Goal: Task Accomplishment & Management: Use online tool/utility

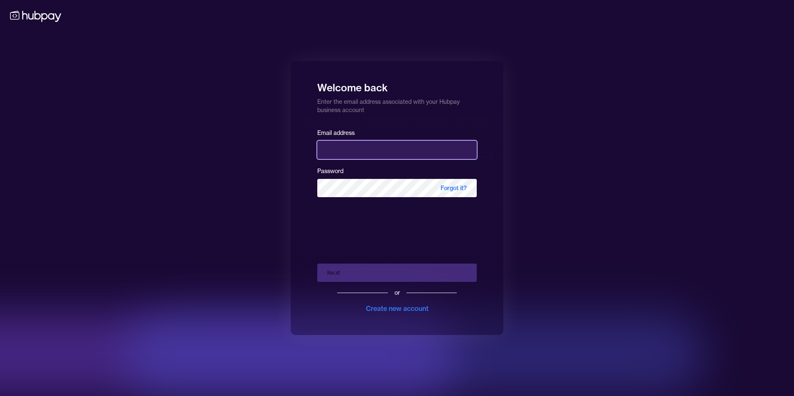
type input "**********"
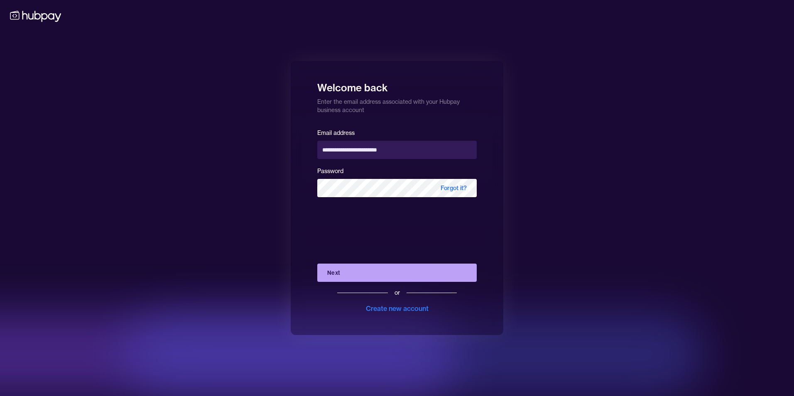
click at [351, 267] on div "Next or Create new account" at bounding box center [397, 285] width 160 height 56
click at [355, 271] on button "Next" at bounding box center [397, 273] width 160 height 18
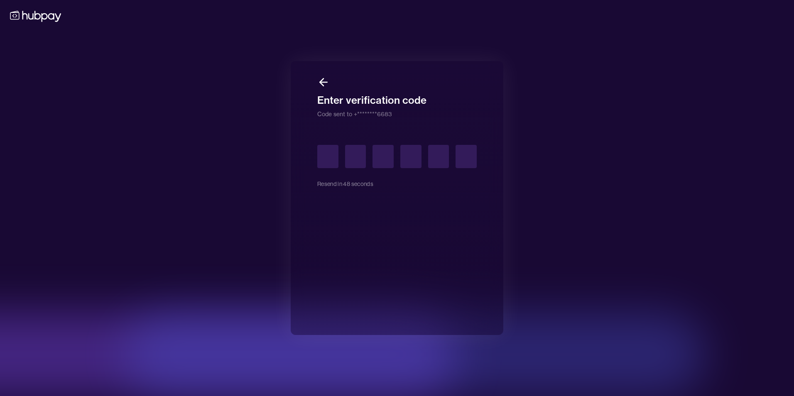
type input "*"
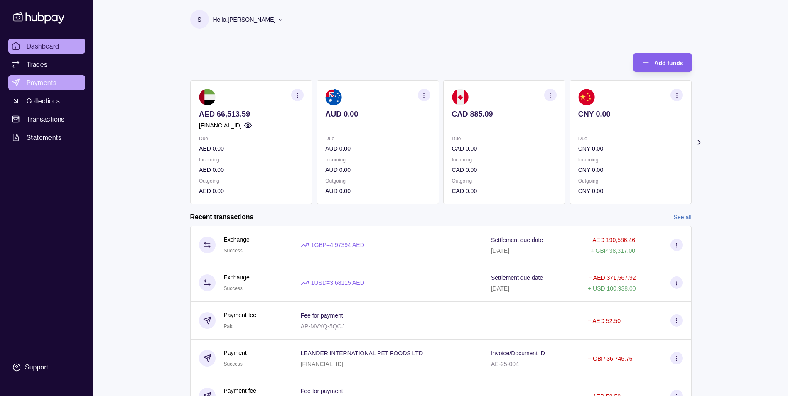
click at [44, 82] on span "Payments" at bounding box center [42, 83] width 30 height 10
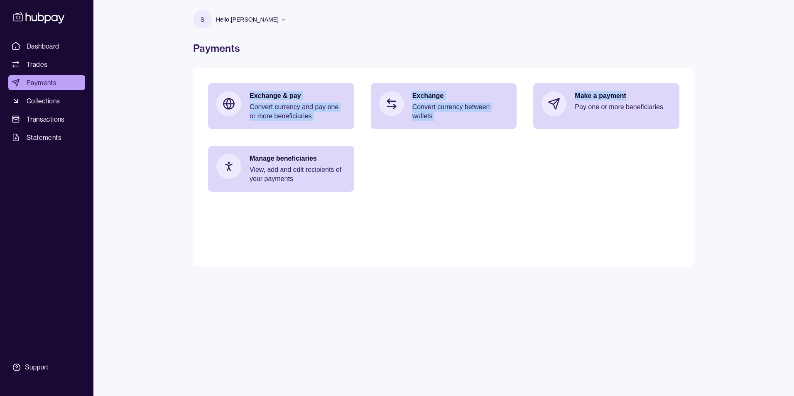
drag, startPoint x: 631, startPoint y: 95, endPoint x: 722, endPoint y: 40, distance: 105.7
click at [722, 40] on div "Dashboard Trades Payments Collections Transactions Statements Support S Hello, …" at bounding box center [397, 198] width 794 height 396
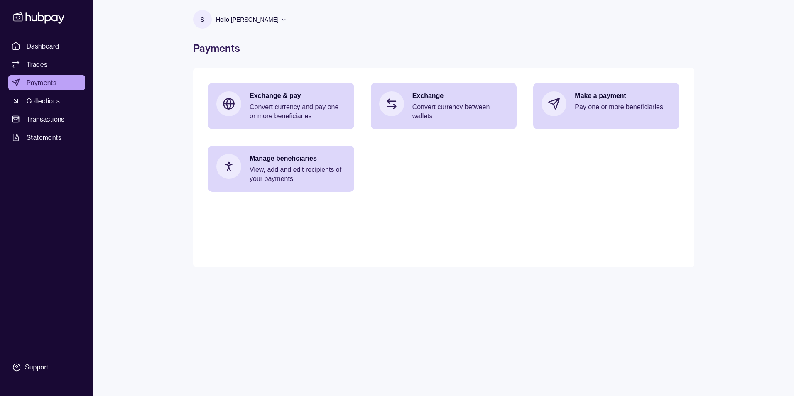
drag, startPoint x: 722, startPoint y: 40, endPoint x: 712, endPoint y: 212, distance: 171.8
click at [712, 212] on div "Dashboard Trades Payments Collections Transactions Statements Support S Hello, …" at bounding box center [397, 198] width 794 height 396
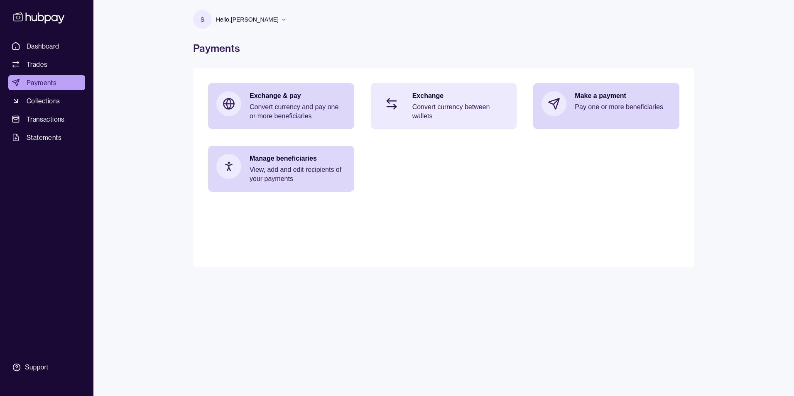
click at [441, 104] on p "Convert currency between wallets" at bounding box center [460, 112] width 96 height 18
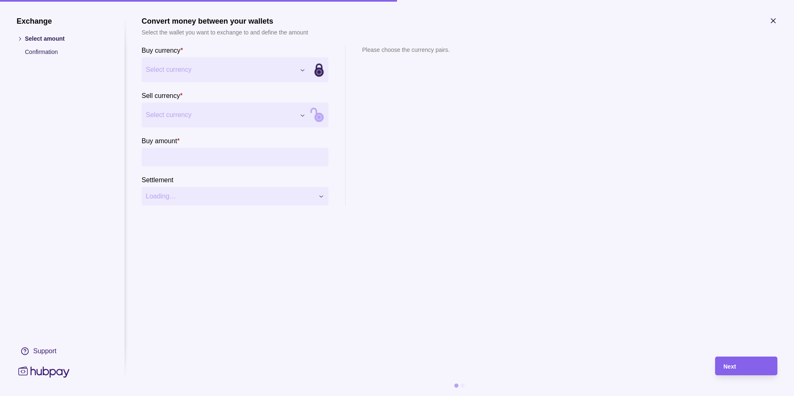
click at [772, 22] on icon "button" at bounding box center [773, 21] width 4 height 4
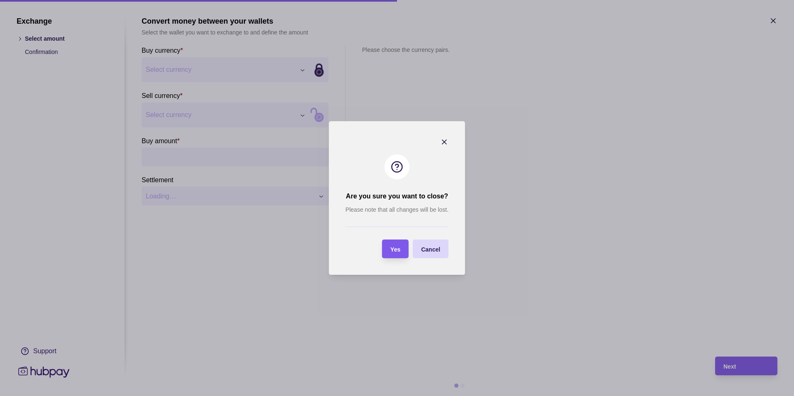
click at [389, 248] on div "Yes" at bounding box center [389, 249] width 22 height 19
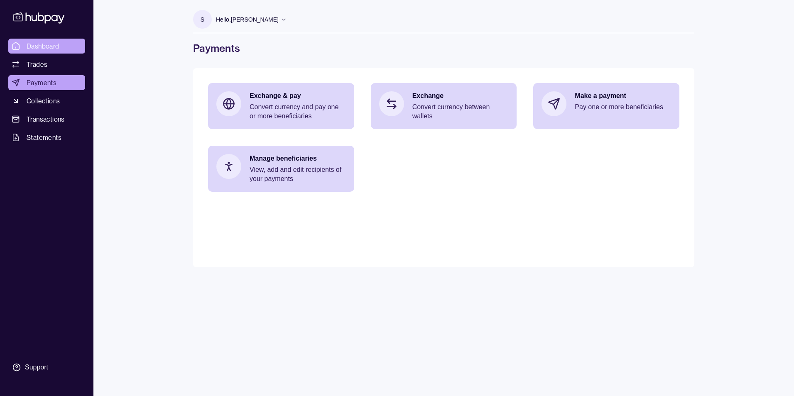
click at [49, 51] on span "Dashboard" at bounding box center [43, 46] width 33 height 10
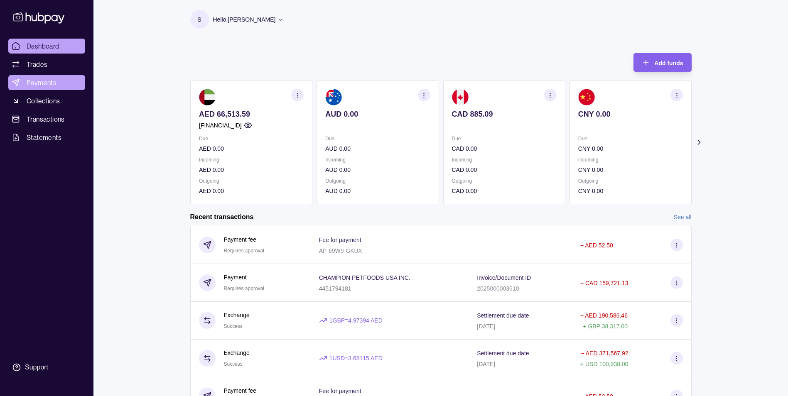
click at [43, 82] on span "Payments" at bounding box center [42, 83] width 30 height 10
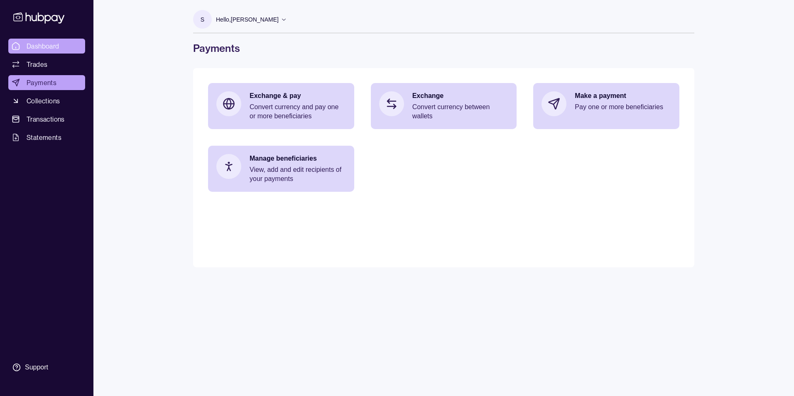
click at [49, 46] on span "Dashboard" at bounding box center [43, 46] width 33 height 10
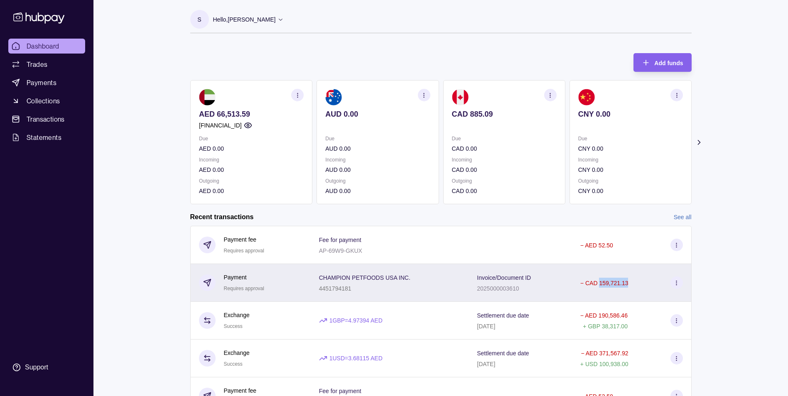
drag, startPoint x: 629, startPoint y: 284, endPoint x: 599, endPoint y: 288, distance: 29.8
click at [599, 288] on div "− CAD 159,721.13" at bounding box center [631, 283] width 103 height 12
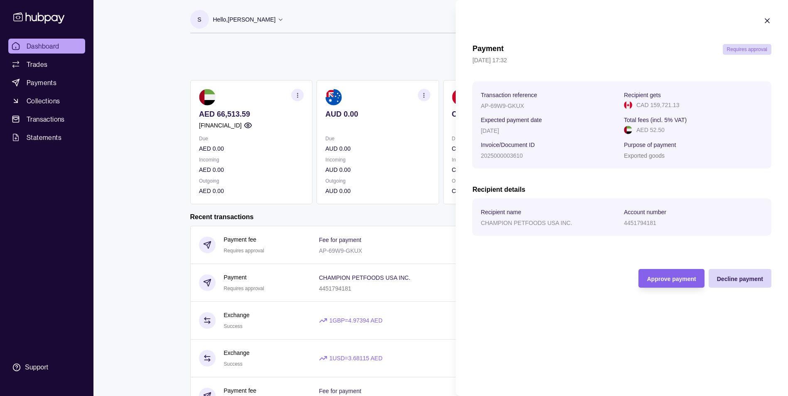
click at [708, 165] on section "Transaction reference AP-69W9-GKUX Recipient gets CAD 159,721.13 Expected payme…" at bounding box center [621, 124] width 299 height 87
drag, startPoint x: 680, startPoint y: 106, endPoint x: 651, endPoint y: 108, distance: 28.8
click at [651, 108] on div "CAD 159,721.13" at bounding box center [693, 105] width 139 height 9
copy p "159,721.13"
click at [767, 20] on icon "button" at bounding box center [767, 21] width 8 height 8
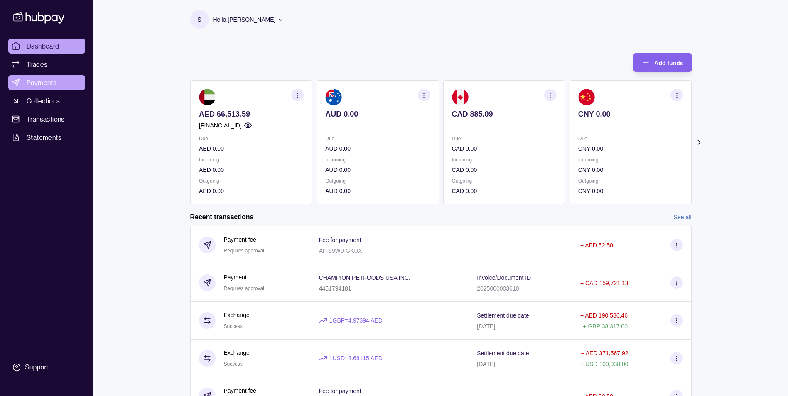
click at [50, 81] on span "Payments" at bounding box center [42, 83] width 30 height 10
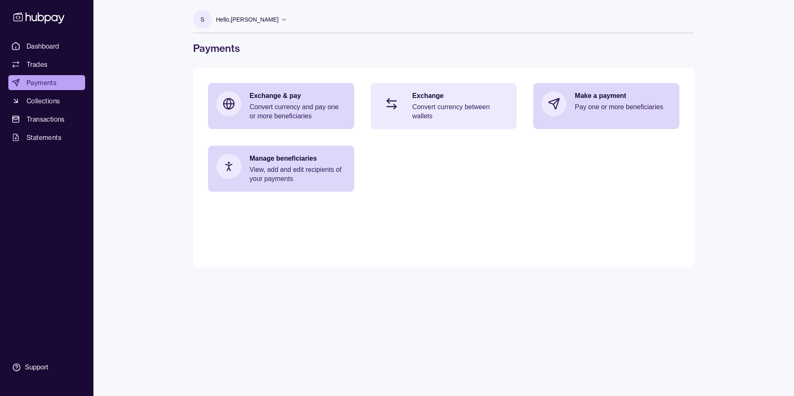
click at [419, 108] on p "Convert currency between wallets" at bounding box center [460, 112] width 96 height 18
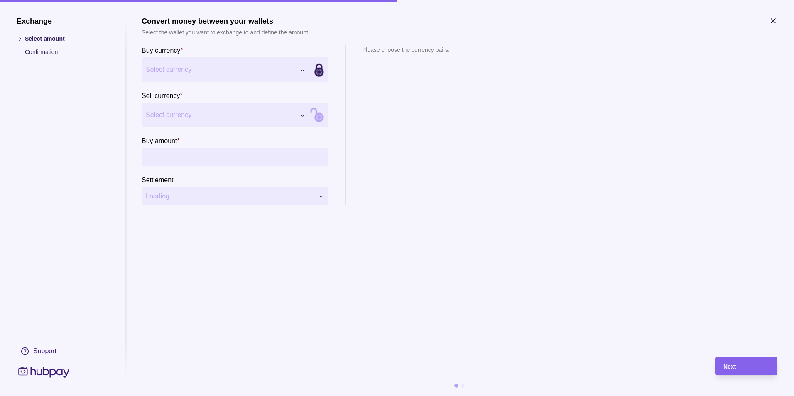
click at [220, 396] on div "Exchange Select amount Confirmation Support Convert money between your wallets …" at bounding box center [397, 396] width 794 height 0
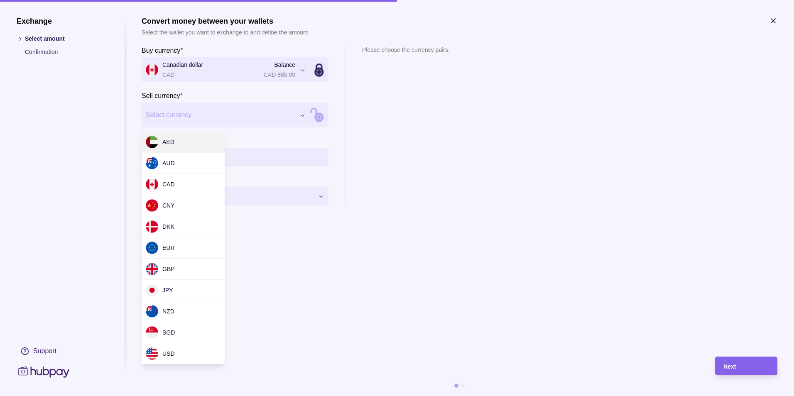
click at [187, 396] on div "Exchange Select amount Confirmation Support Convert money between your wallets …" at bounding box center [397, 396] width 794 height 0
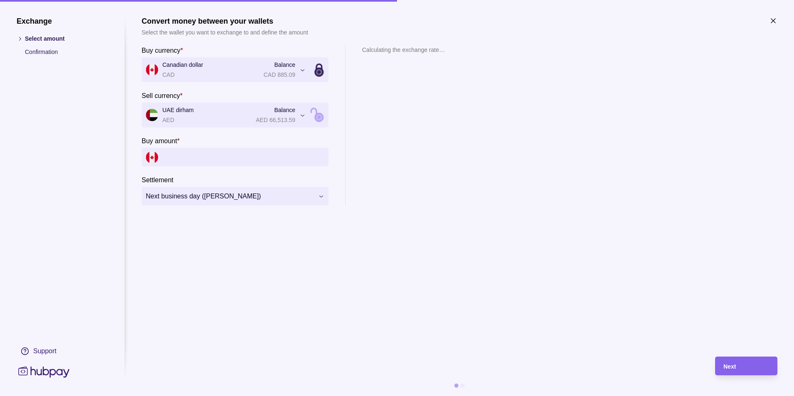
click at [252, 159] on input "Buy amount *" at bounding box center [243, 157] width 162 height 19
paste input "**********"
drag, startPoint x: 205, startPoint y: 158, endPoint x: 99, endPoint y: 160, distance: 105.5
click at [99, 160] on section "**********" at bounding box center [397, 207] width 761 height 380
type input "*******"
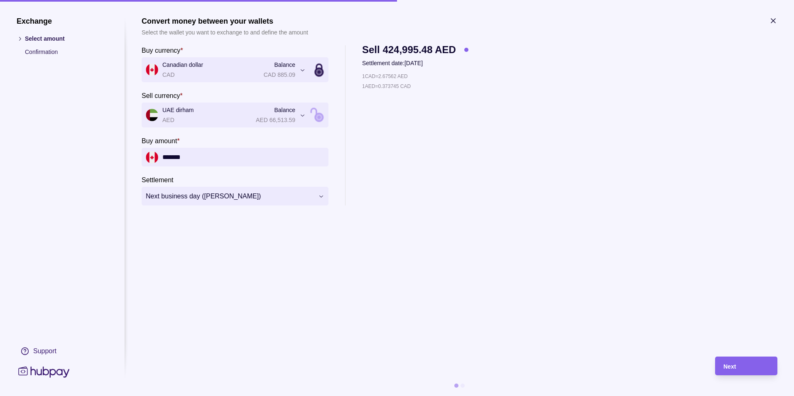
click at [484, 228] on section "**********" at bounding box center [460, 183] width 636 height 332
click at [472, 223] on section "**********" at bounding box center [460, 183] width 636 height 332
click at [740, 370] on div "Next" at bounding box center [747, 366] width 46 height 10
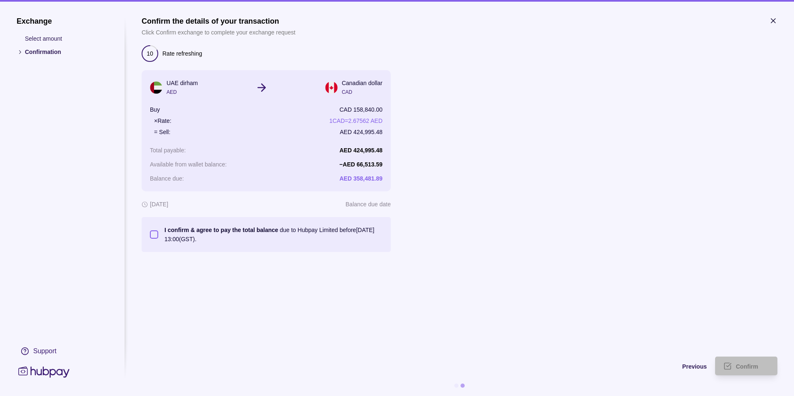
click at [155, 233] on button "I confirm & agree to pay the total balance due to Hubpay Limited before [DATE] …" at bounding box center [154, 235] width 8 height 8
click at [736, 363] on div "Confirm" at bounding box center [740, 366] width 58 height 19
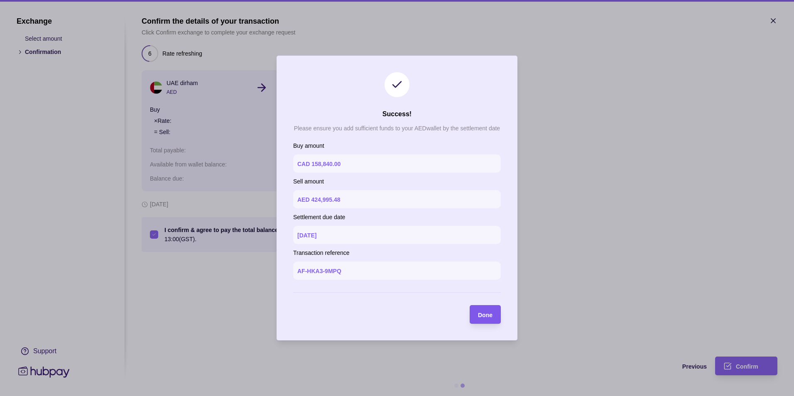
click at [496, 316] on section "Done" at bounding box center [485, 314] width 31 height 19
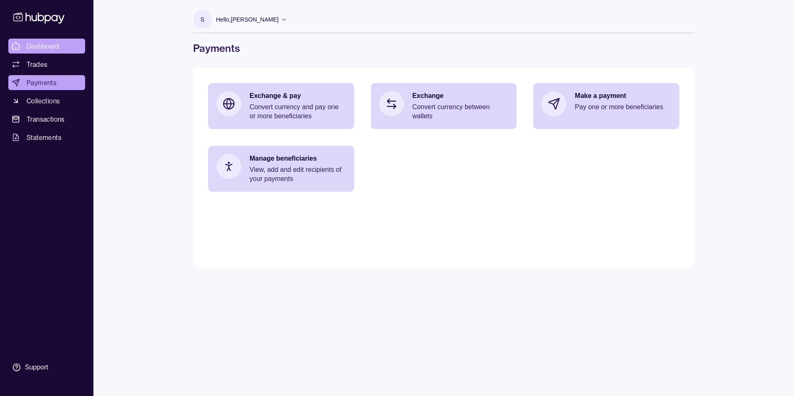
click at [37, 48] on span "Dashboard" at bounding box center [43, 46] width 33 height 10
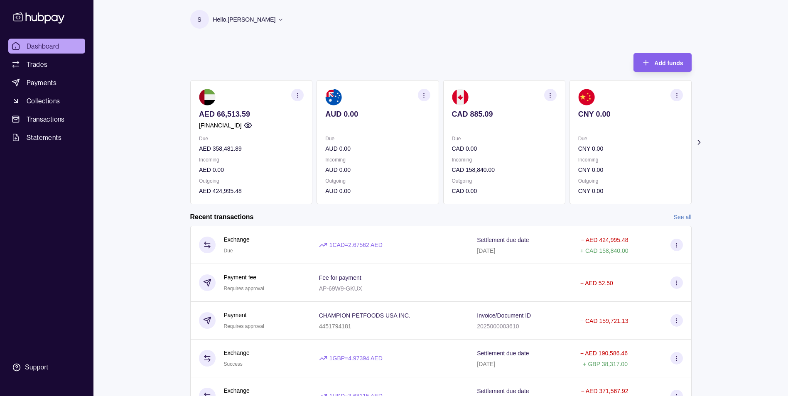
click at [153, 57] on div "Dashboard Trades Payments Collections Transactions Statements Support S Hello, …" at bounding box center [394, 255] width 788 height 510
